Goal: Register for event/course

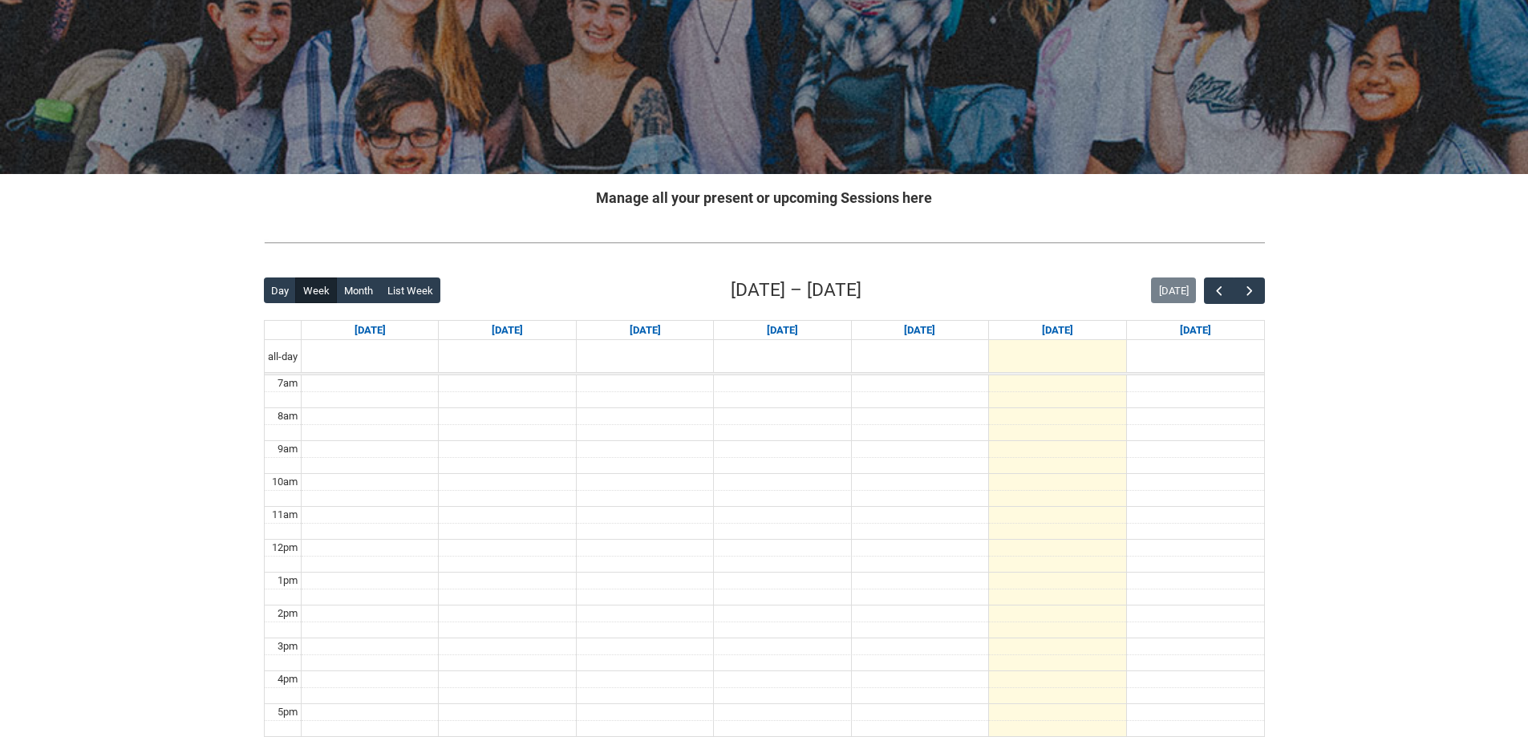
scroll to position [401, 0]
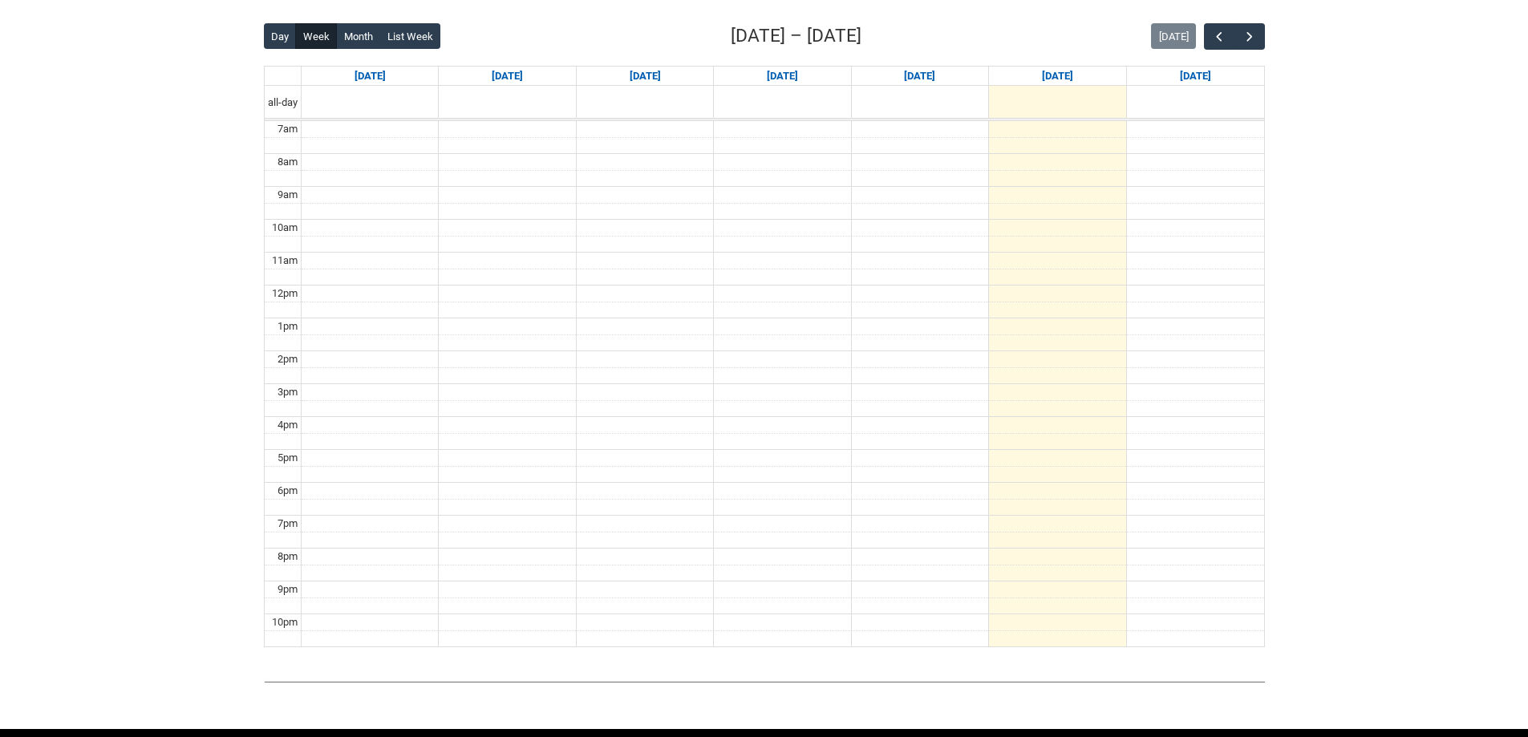
click at [1265, 36] on div "Back Loading... This page should update in a few seconds... Day Week Month List…" at bounding box center [764, 335] width 1027 height 651
click at [1247, 38] on span "button" at bounding box center [1250, 37] width 16 height 16
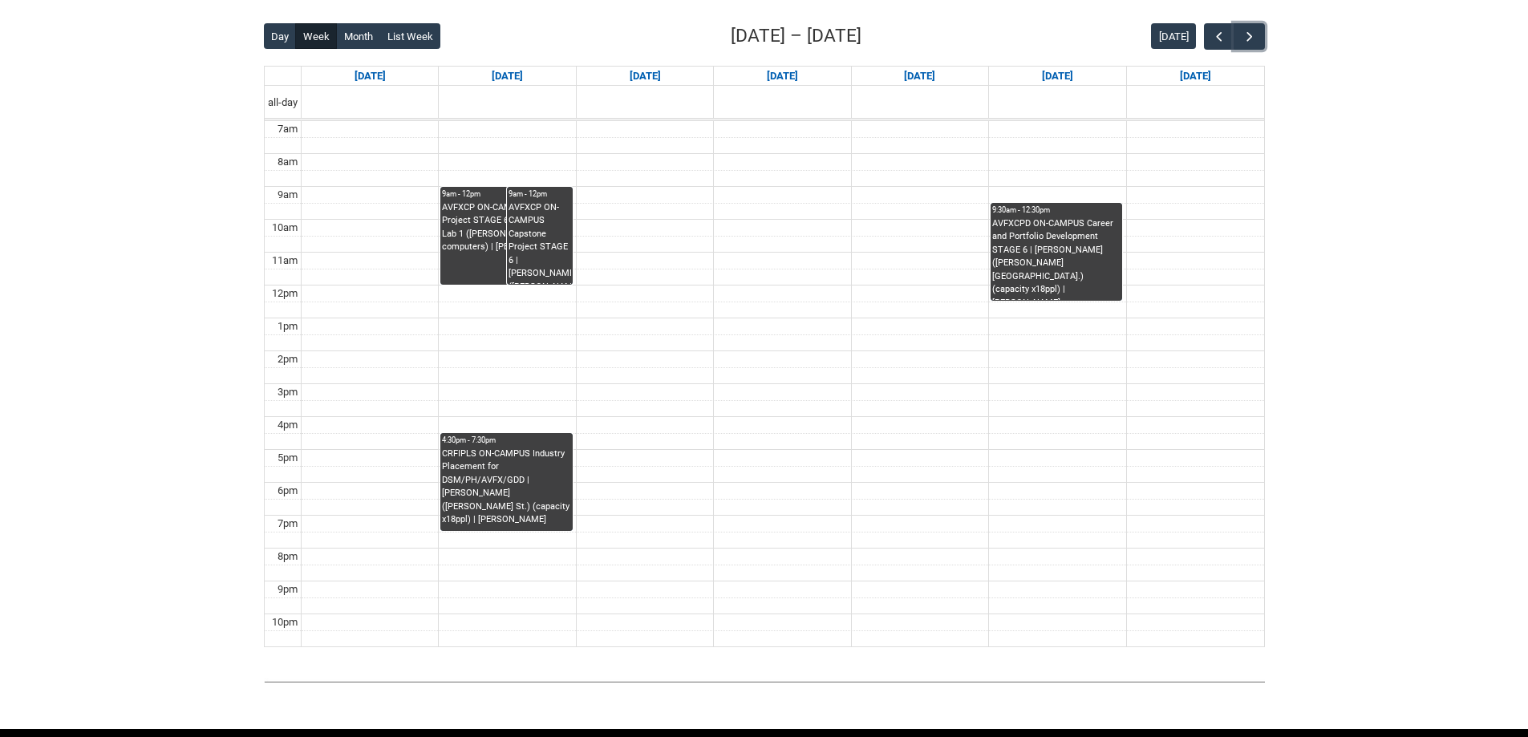
drag, startPoint x: 529, startPoint y: 396, endPoint x: 510, endPoint y: 449, distance: 56.8
click at [515, 441] on div "7am 8am 9am 10am 11am 12pm 1pm 2pm 3pm 4pm 5pm 6pm 7pm 8pm 9pm 10pm 9am - 12pm …" at bounding box center [765, 384] width 1000 height 526
click at [510, 449] on div "CRFIPLS ON-CAMPUS Industry Placement for DSM/PH/AVFX/GDD | [PERSON_NAME] ([PERS…" at bounding box center [506, 487] width 128 height 79
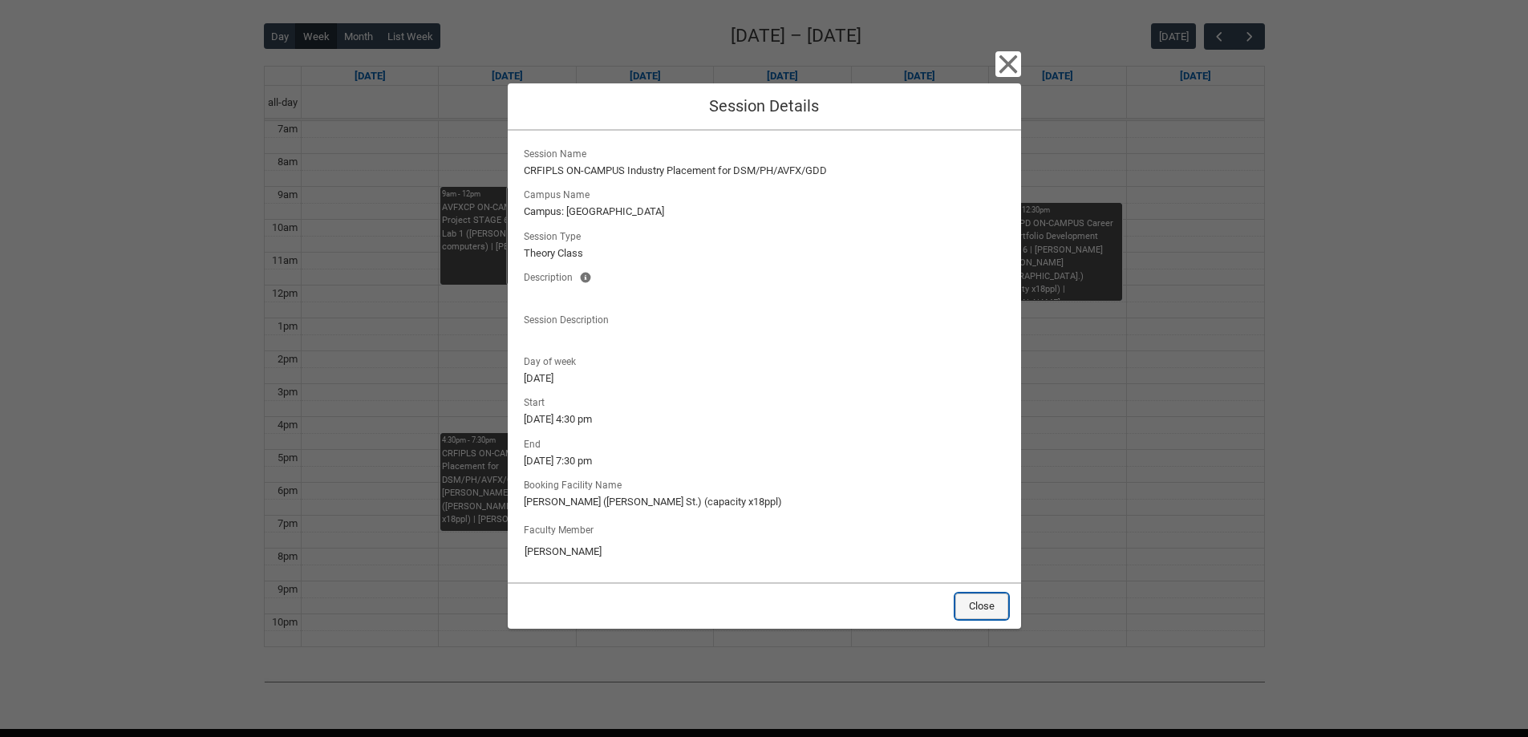
click at [976, 604] on button "Close" at bounding box center [982, 607] width 53 height 26
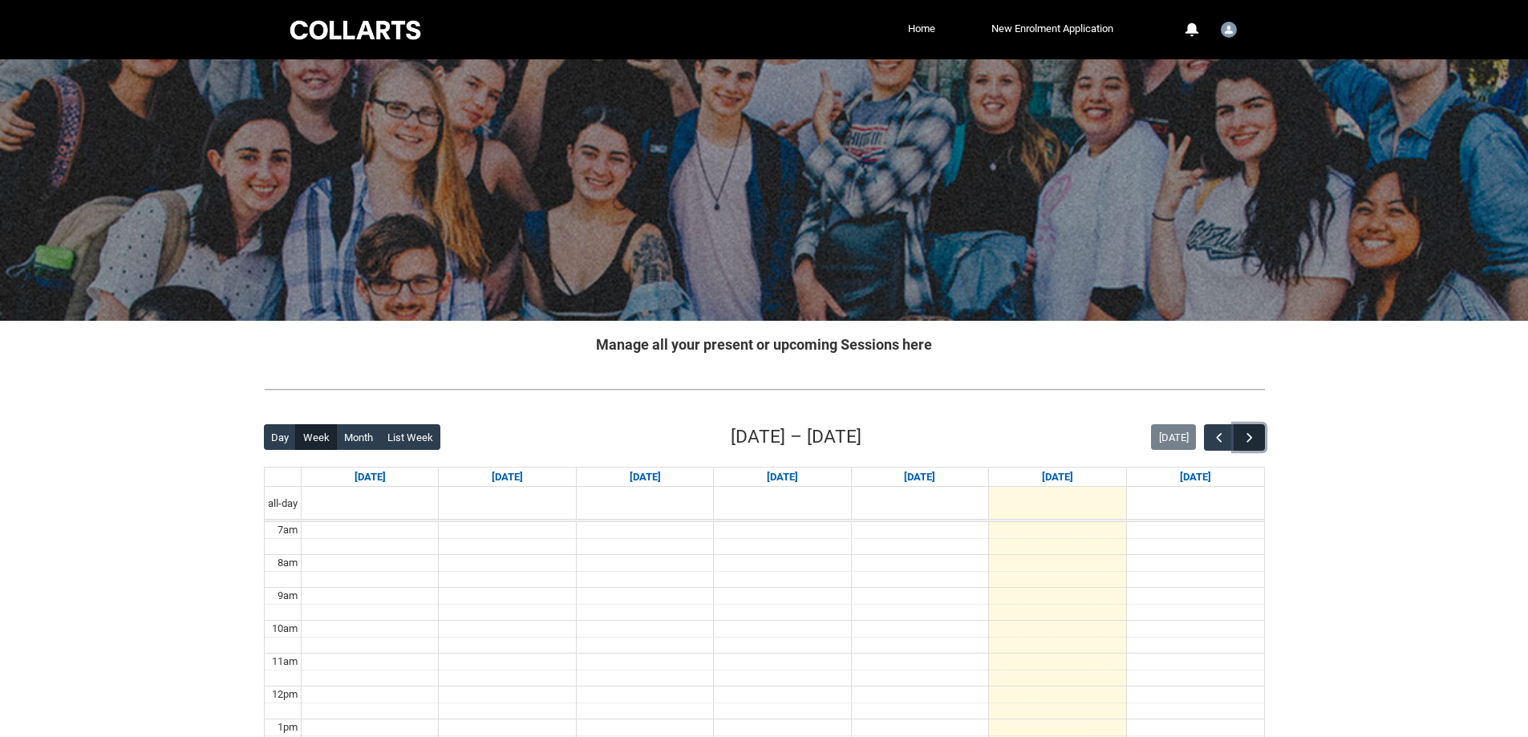
click at [1245, 430] on span "button" at bounding box center [1250, 438] width 16 height 16
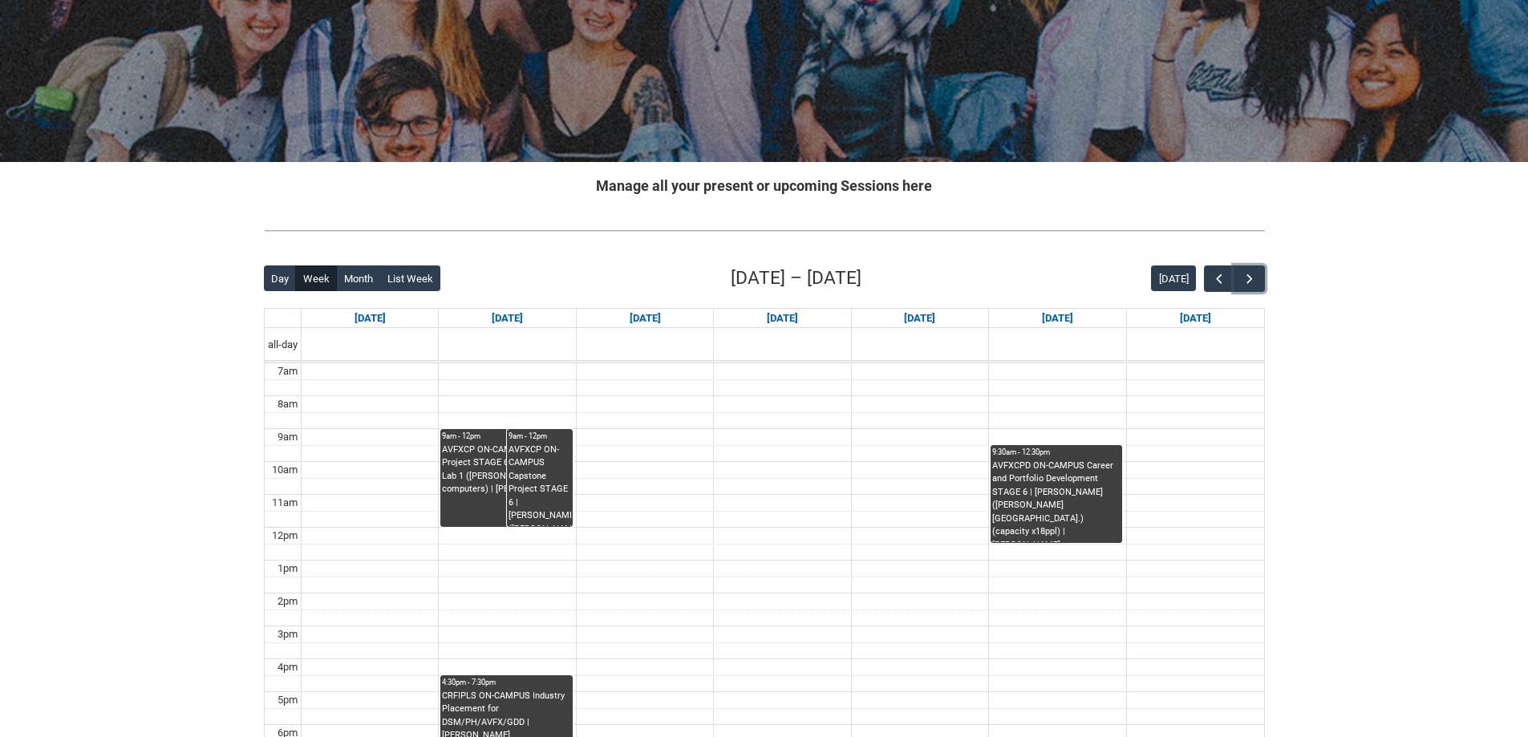
scroll to position [321, 0]
